Goal: Task Accomplishment & Management: Manage account settings

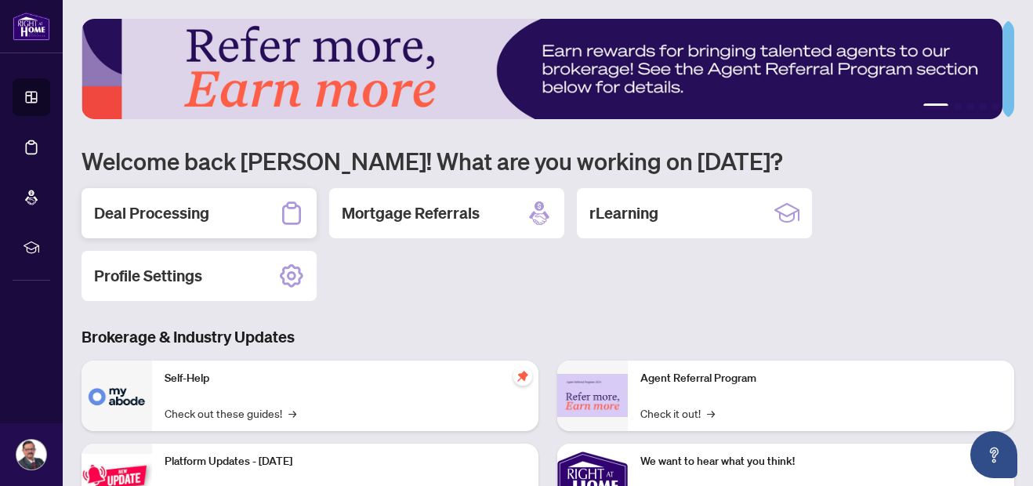
click at [249, 212] on div "Deal Processing" at bounding box center [198, 213] width 235 height 50
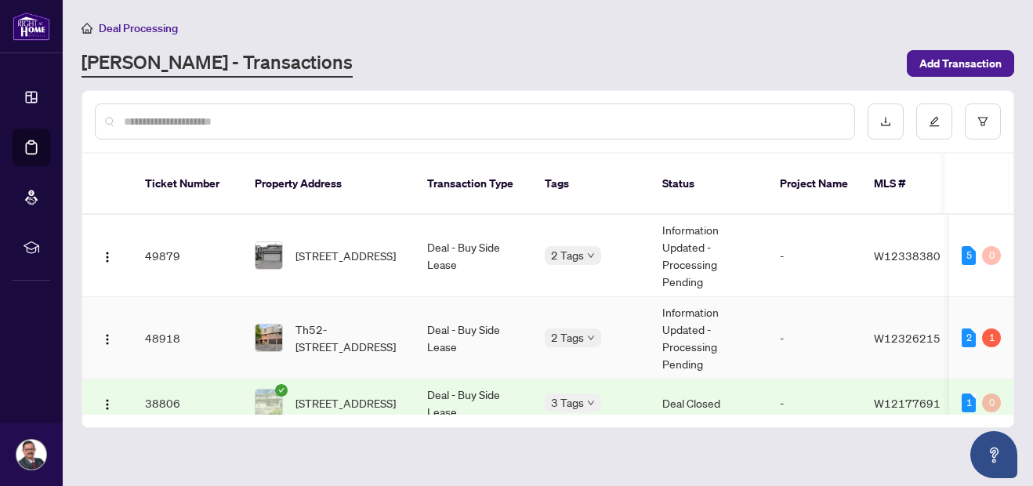
click at [445, 323] on td "Deal - Buy Side Lease" at bounding box center [473, 338] width 118 height 82
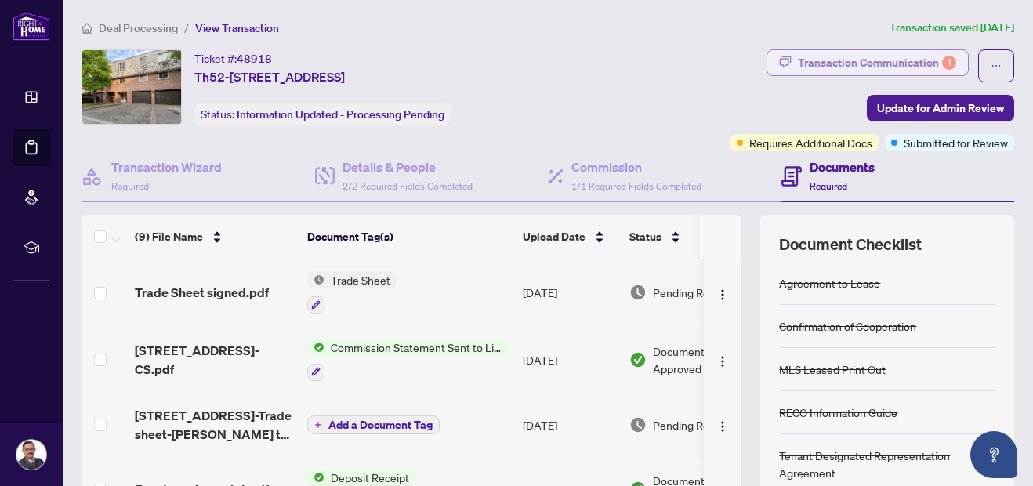
click at [871, 66] on div "Transaction Communication 1" at bounding box center [877, 62] width 158 height 25
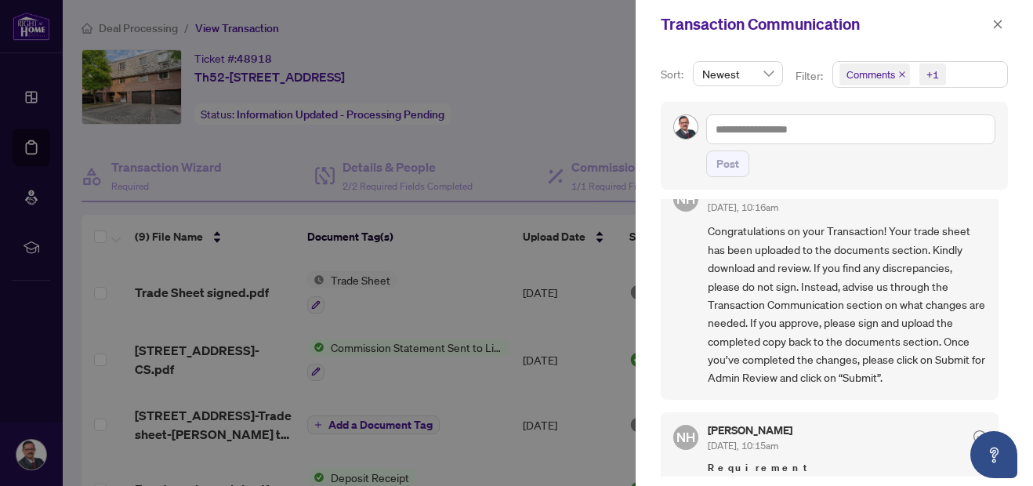
scroll to position [67, 0]
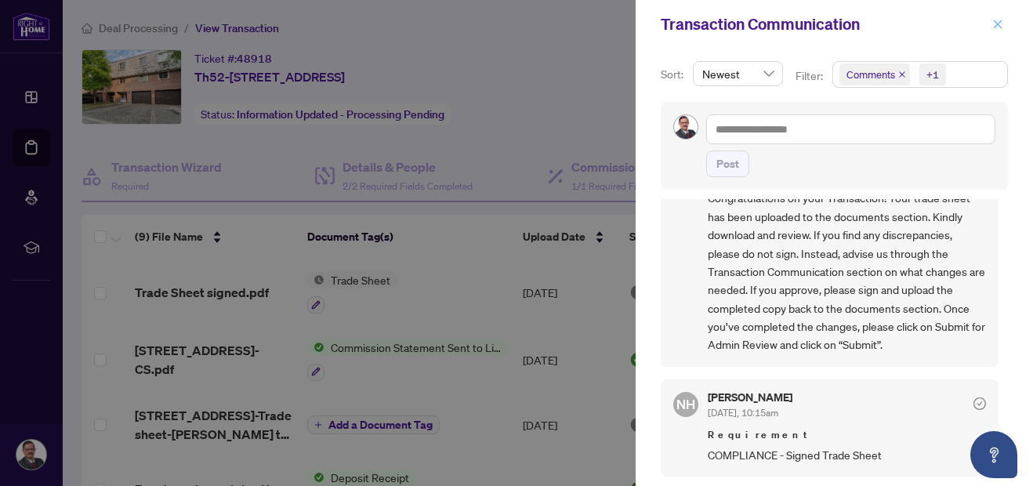
click at [996, 26] on icon "close" at bounding box center [998, 24] width 9 height 9
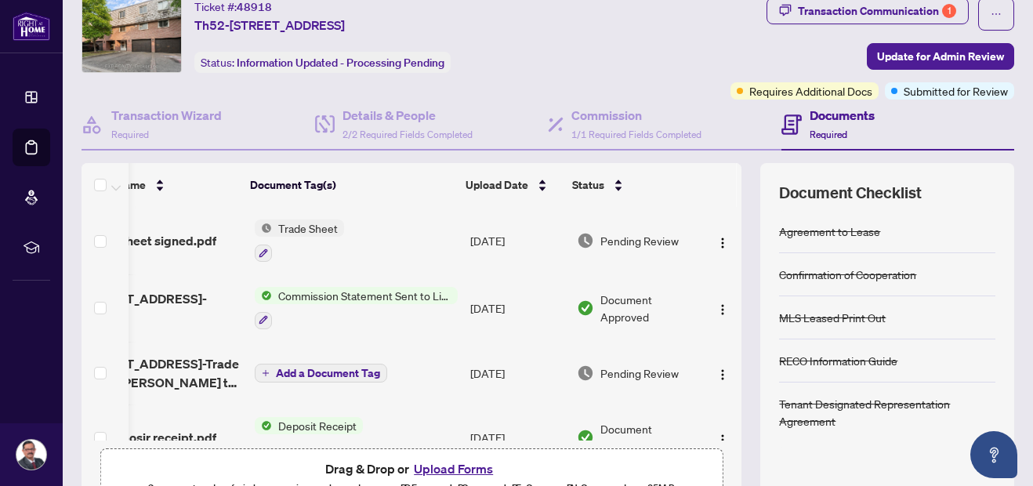
scroll to position [0, 0]
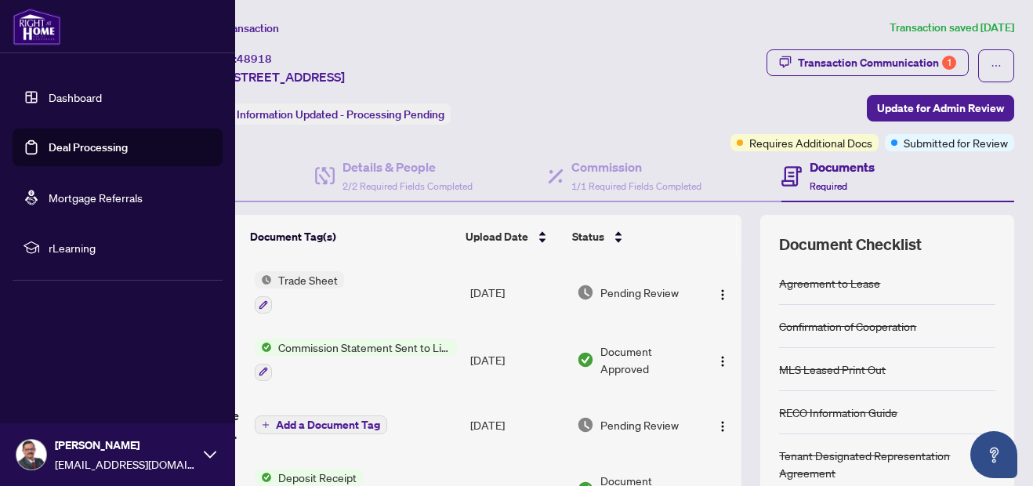
click at [87, 94] on link "Dashboard" at bounding box center [75, 97] width 53 height 14
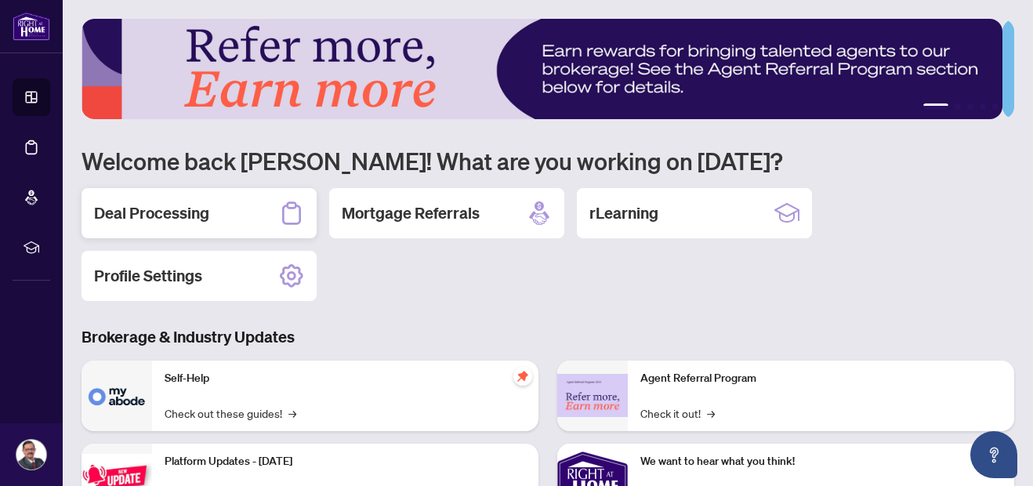
click at [219, 211] on div "Deal Processing" at bounding box center [198, 213] width 235 height 50
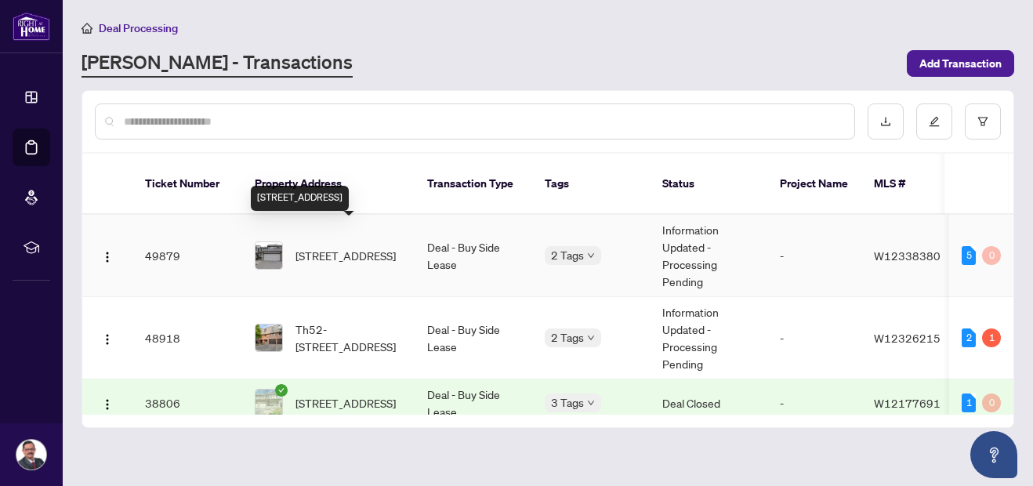
click at [325, 247] on span "22-2275 Credit Valley Rd, Mississauga, Ontario L5M 4N5, Canada" at bounding box center [345, 255] width 100 height 17
